Goal: Task Accomplishment & Management: Manage account settings

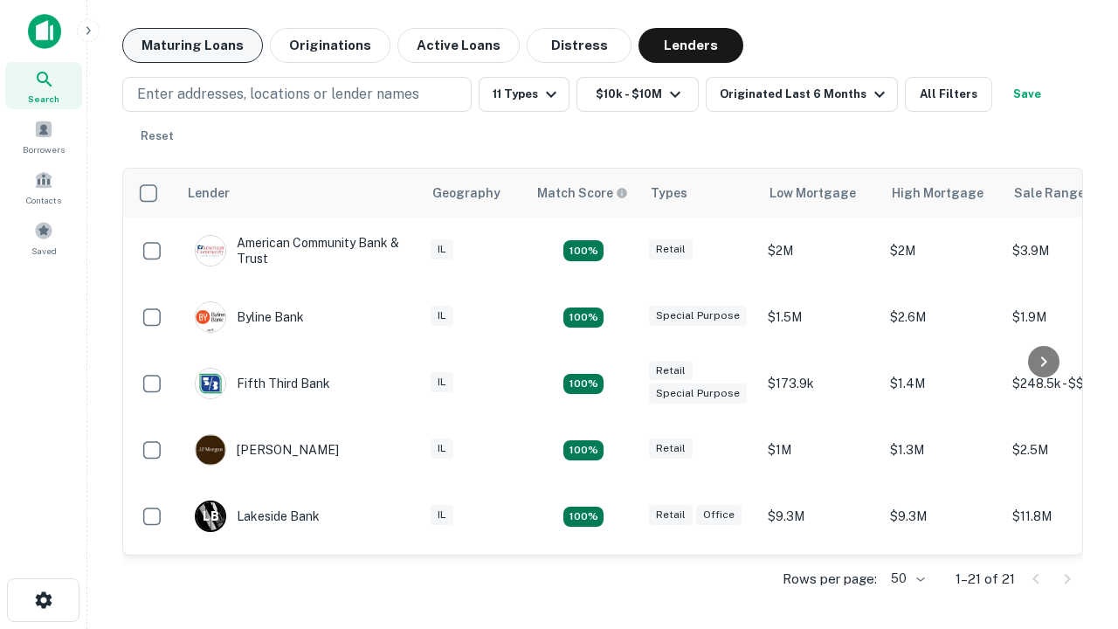
click at [192, 45] on button "Maturing Loans" at bounding box center [192, 45] width 141 height 35
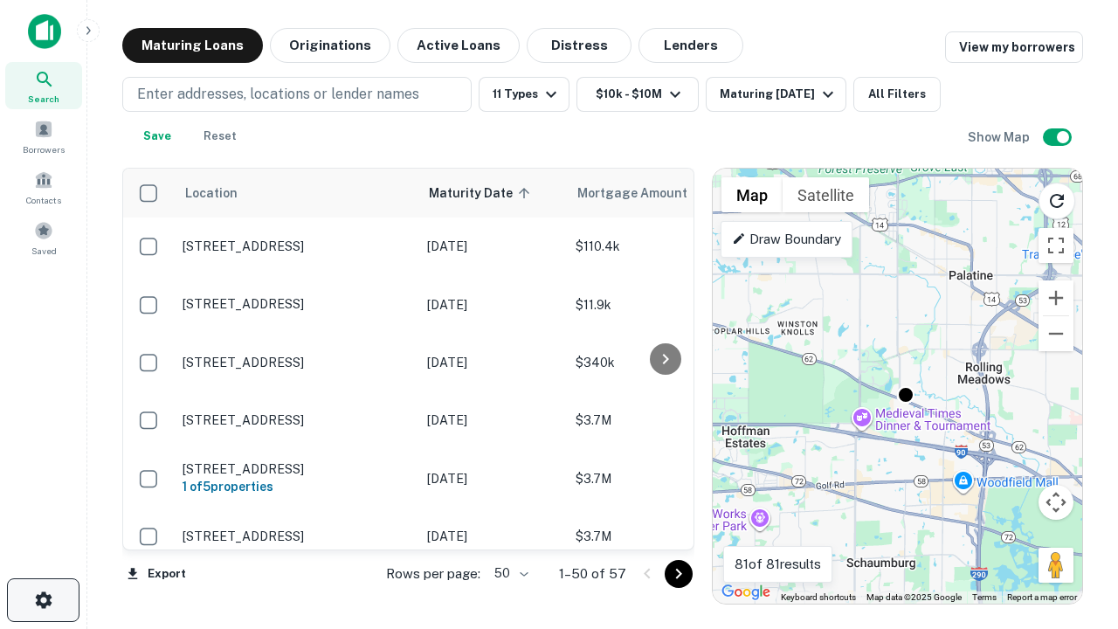
click at [43, 600] on icon "button" at bounding box center [43, 599] width 21 height 21
